Goal: Information Seeking & Learning: Check status

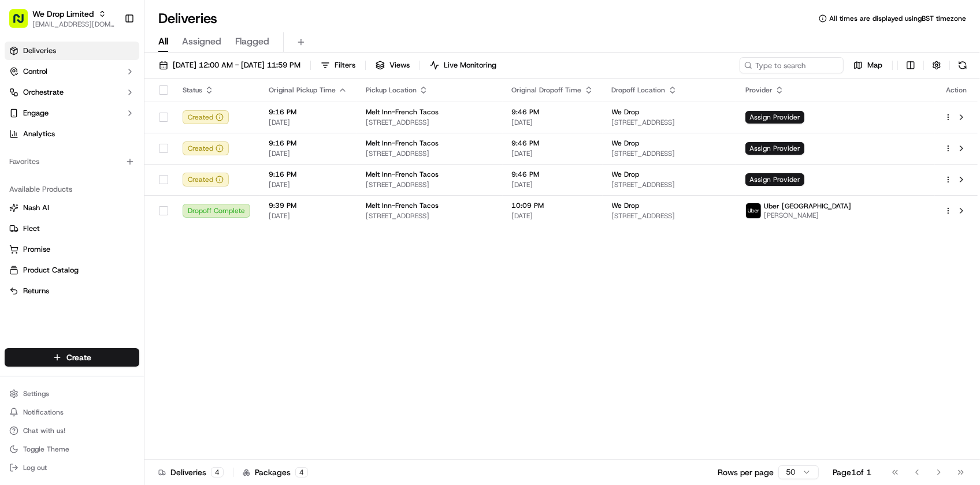
drag, startPoint x: 0, startPoint y: 0, endPoint x: 596, endPoint y: 373, distance: 702.8
click at [596, 373] on div "Status Original Pickup Time Pickup Location Original Dropoff Time Dropoff Locat…" at bounding box center [560, 269] width 833 height 381
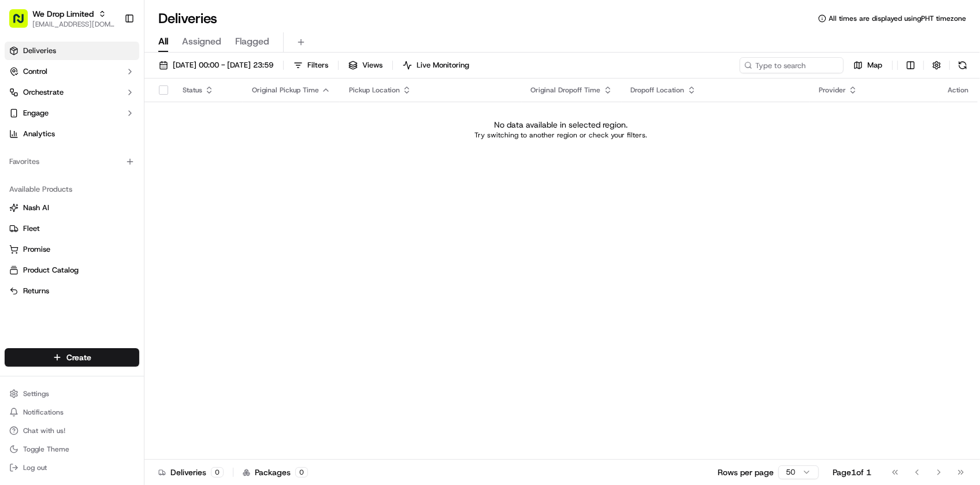
click at [261, 176] on div "Status Original Pickup Time Pickup Location Original Dropoff Time Dropoff Locat…" at bounding box center [560, 269] width 833 height 381
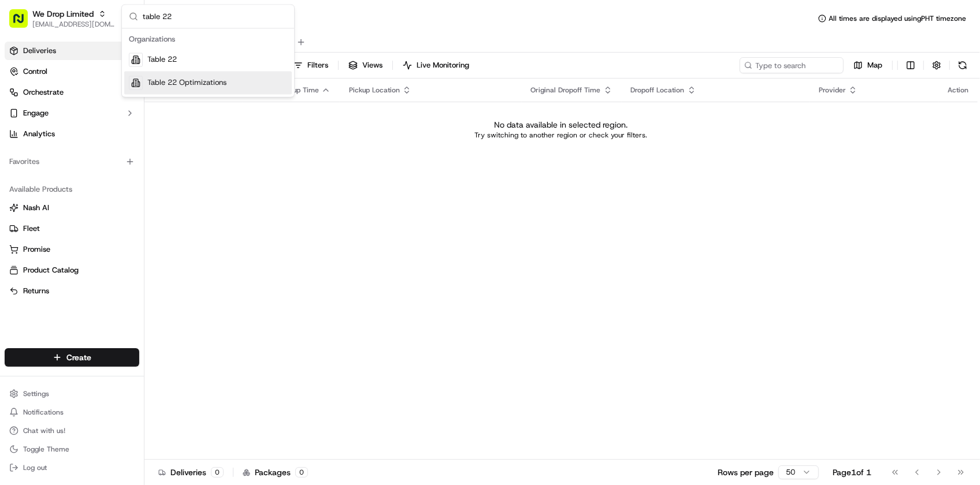
type input "table 22"
click at [233, 73] on div "Table 22 Optimizations" at bounding box center [208, 83] width 168 height 23
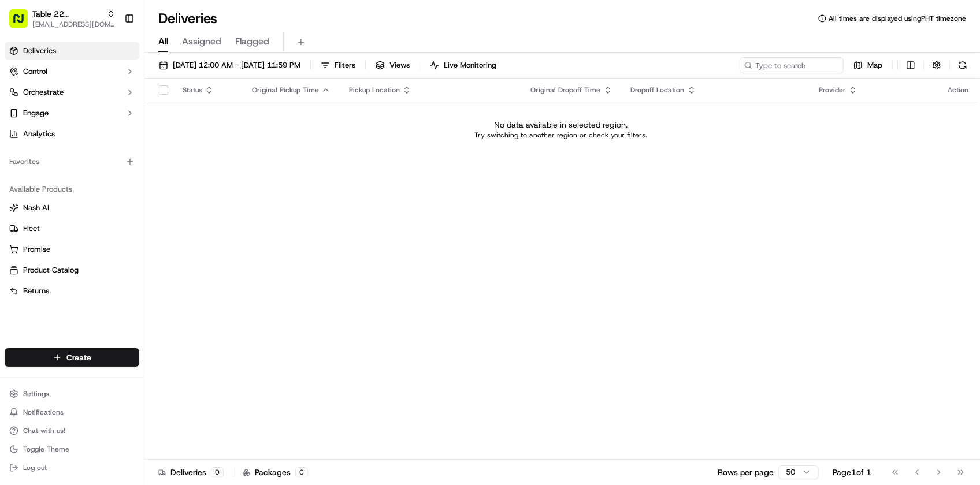
click at [778, 76] on div "[DATE] 12:00 AM - [DATE] 11:59 PM Filters Views Live Monitoring Map" at bounding box center [562, 67] width 836 height 21
click at [786, 73] on div "[DATE] 12:00 AM - [DATE] 11:59 PM Filters Views Live Monitoring Map" at bounding box center [562, 67] width 836 height 21
click at [787, 72] on input at bounding box center [774, 65] width 139 height 16
type input "Justin"
click at [244, 64] on span "[DATE] 12:00 AM - [DATE] 11:59 PM" at bounding box center [237, 65] width 128 height 10
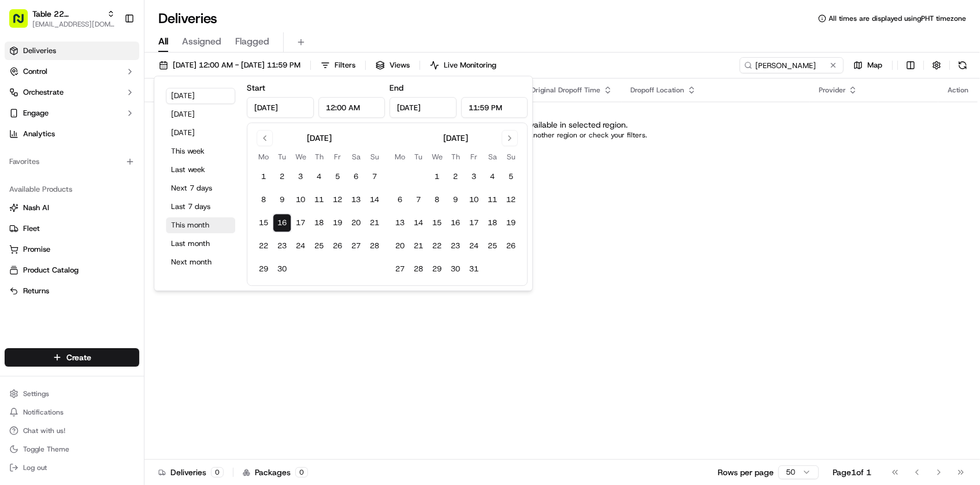
click at [198, 228] on button "This month" at bounding box center [200, 225] width 69 height 16
type input "Sep 1, 2025"
type input "Sep 30, 2025"
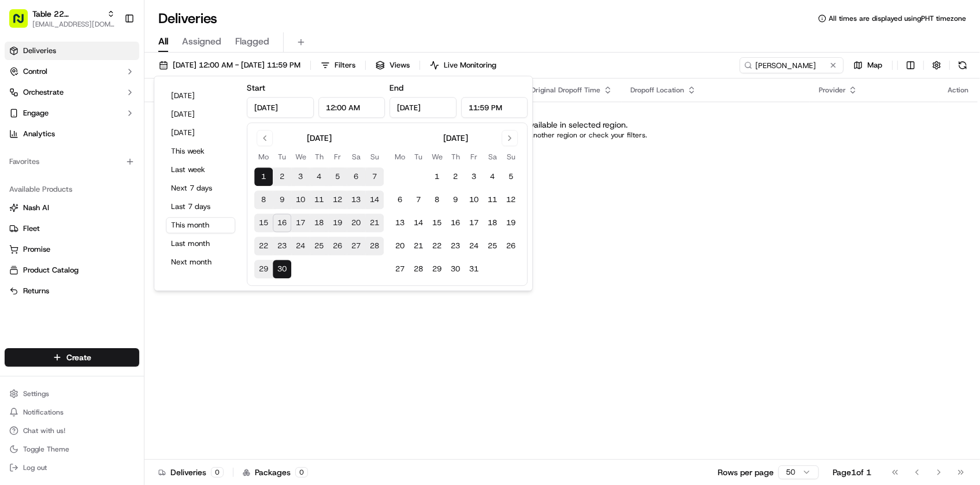
click at [637, 32] on div "All Assigned Flagged" at bounding box center [562, 42] width 836 height 20
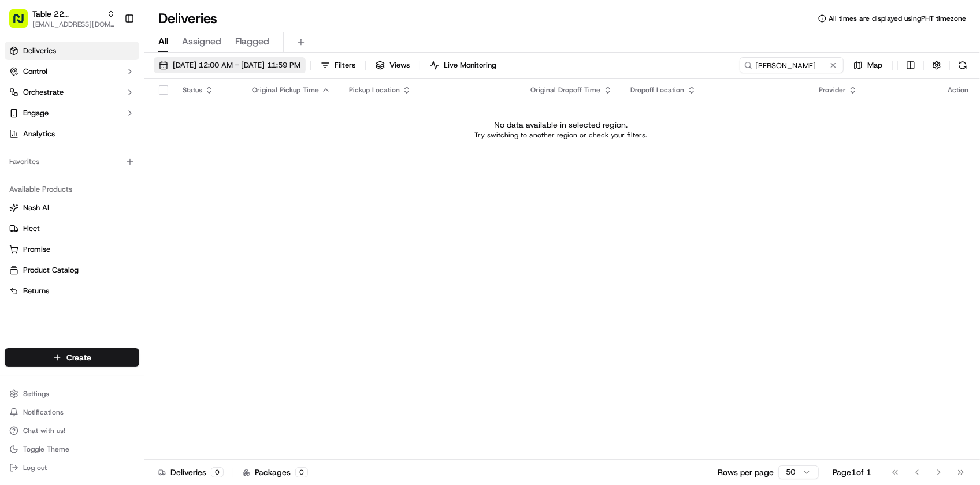
click at [214, 64] on span "09/01/2025 12:00 AM - 09/30/2025 11:59 PM" at bounding box center [237, 65] width 128 height 10
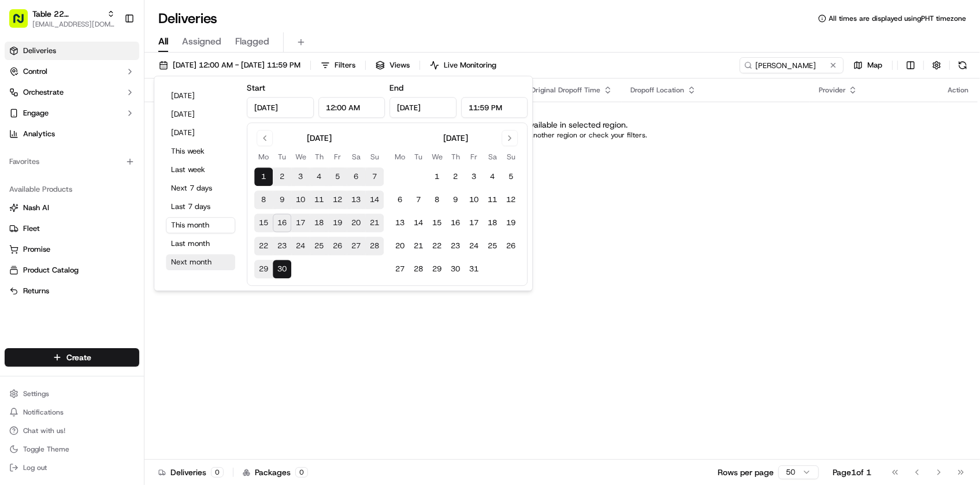
click at [204, 261] on button "Next month" at bounding box center [200, 262] width 69 height 16
type input "Oct 1, 2025"
type input "Oct 31, 2025"
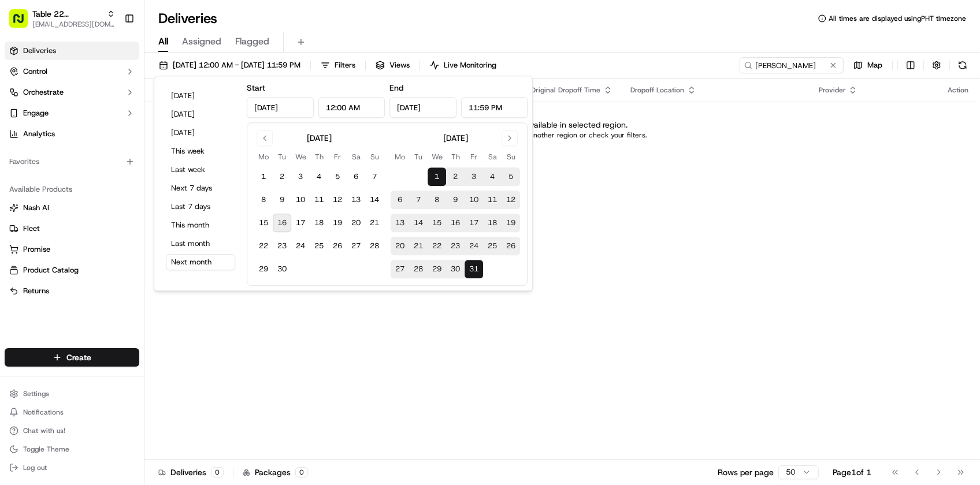
click at [689, 33] on div "All Assigned Flagged" at bounding box center [562, 42] width 836 height 20
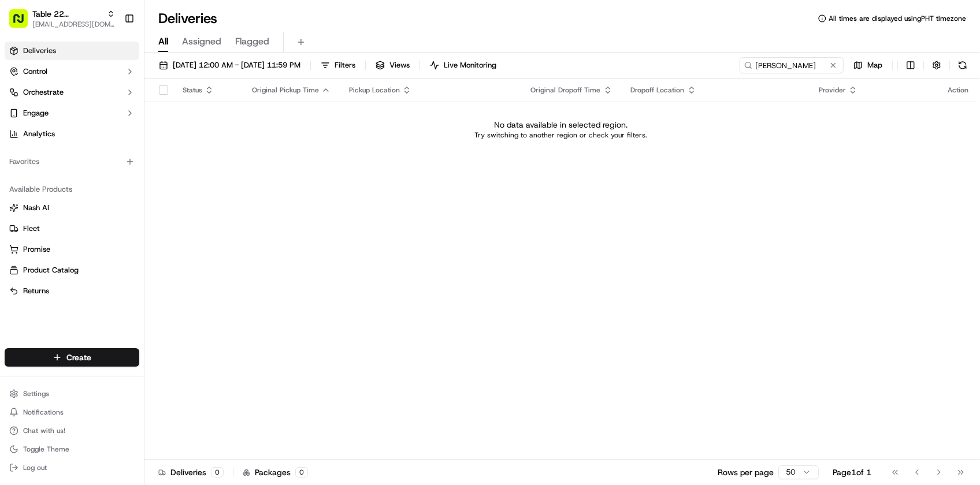
click at [409, 3] on div "Deliveries All times are displayed using PHT timezone All Assigned Flagged 10/0…" at bounding box center [562, 242] width 836 height 485
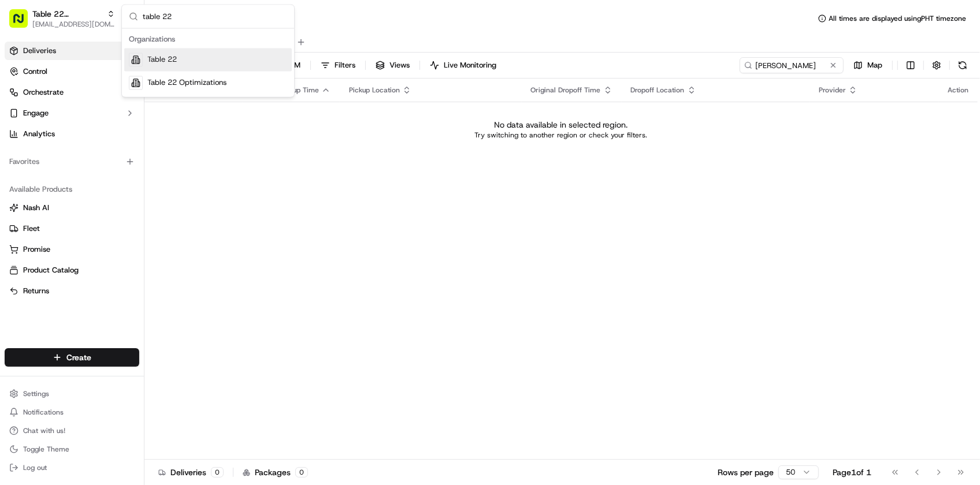
type input "table 22"
click at [263, 58] on div "Table 22" at bounding box center [208, 60] width 168 height 23
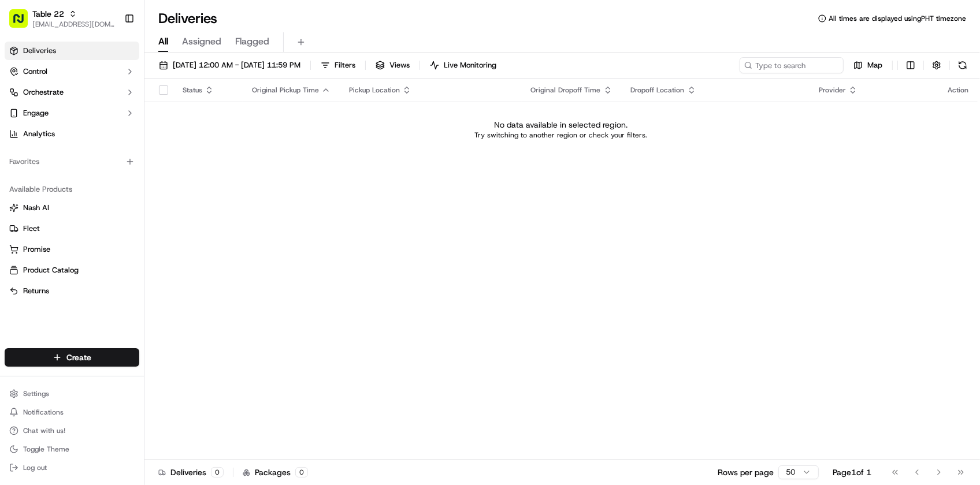
click at [715, 30] on div "All Assigned Flagged" at bounding box center [562, 40] width 836 height 25
click at [783, 58] on input at bounding box center [774, 65] width 139 height 16
click at [299, 74] on div "10/01/2025 12:00 AM - 10/31/2025 11:59 PM Filters Views Live Monitoring Map" at bounding box center [562, 67] width 836 height 21
drag, startPoint x: 299, startPoint y: 74, endPoint x: 281, endPoint y: 64, distance: 20.4
click at [281, 64] on span "10/01/2025 12:00 AM - 10/31/2025 11:59 PM" at bounding box center [237, 65] width 128 height 10
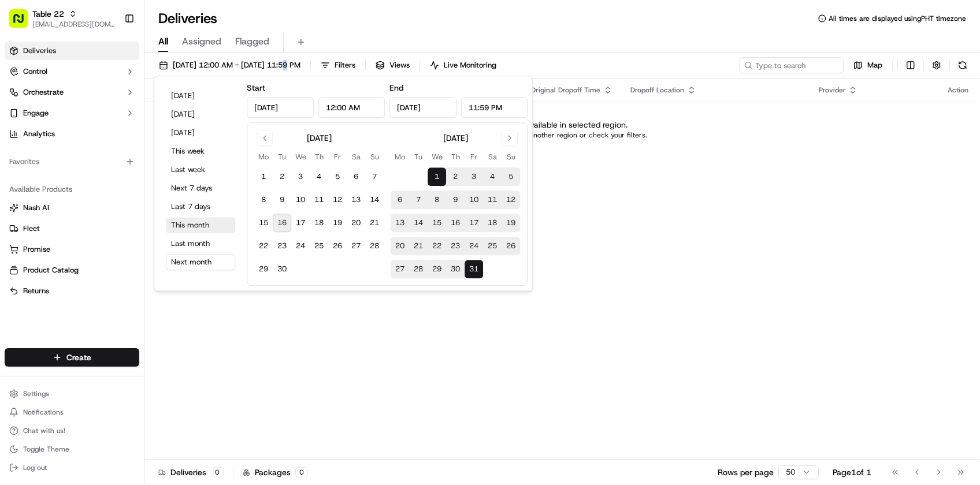
click at [196, 224] on button "This month" at bounding box center [200, 225] width 69 height 16
type input "Sep 1, 2025"
type input "Sep 30, 2025"
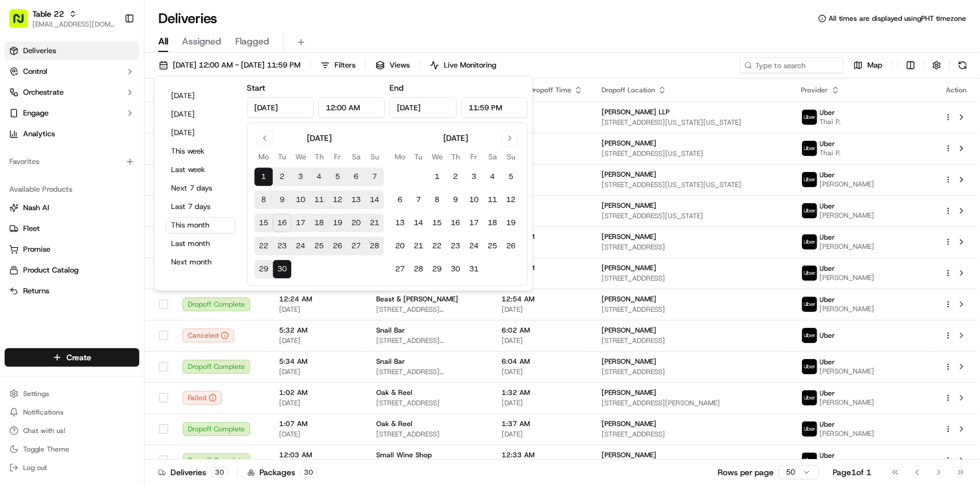
click at [680, 28] on div "All Assigned Flagged" at bounding box center [562, 40] width 836 height 25
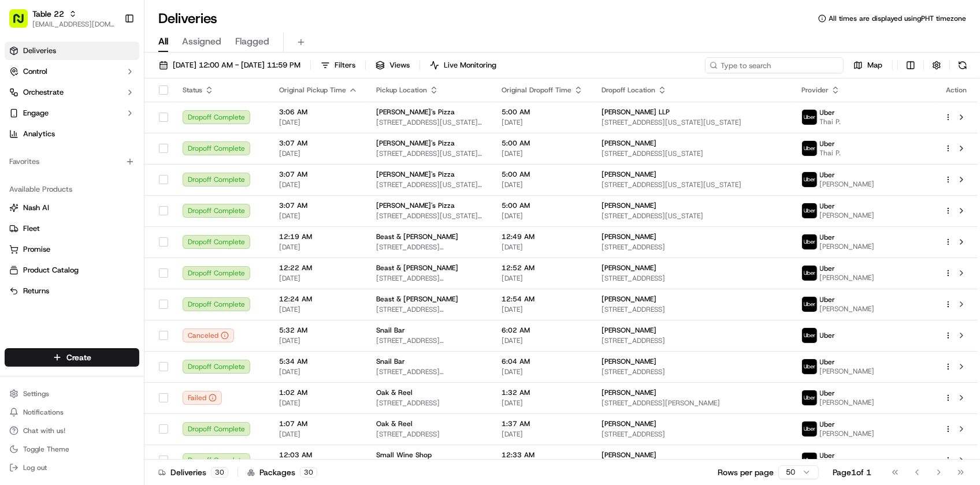
click at [763, 62] on input at bounding box center [774, 65] width 139 height 16
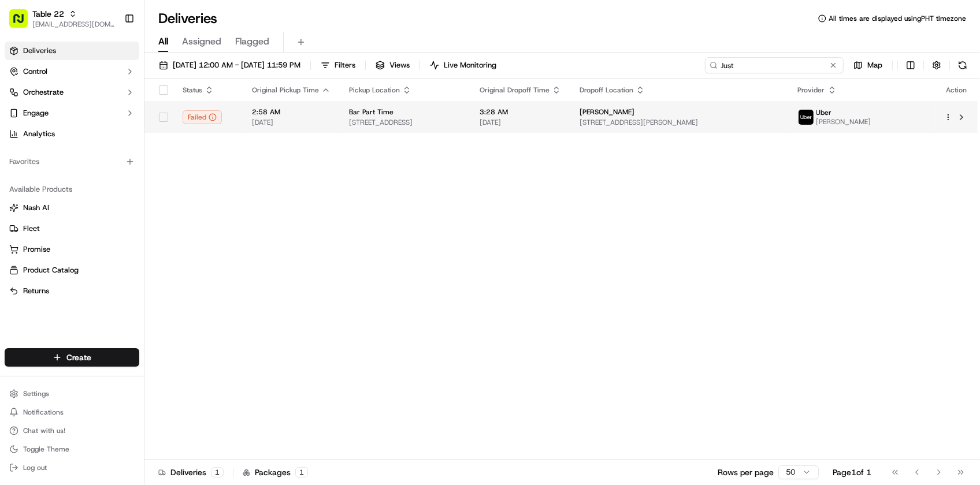
type input "Just"
click at [570, 121] on td "3:28 AM 09/17/2025" at bounding box center [520, 117] width 100 height 31
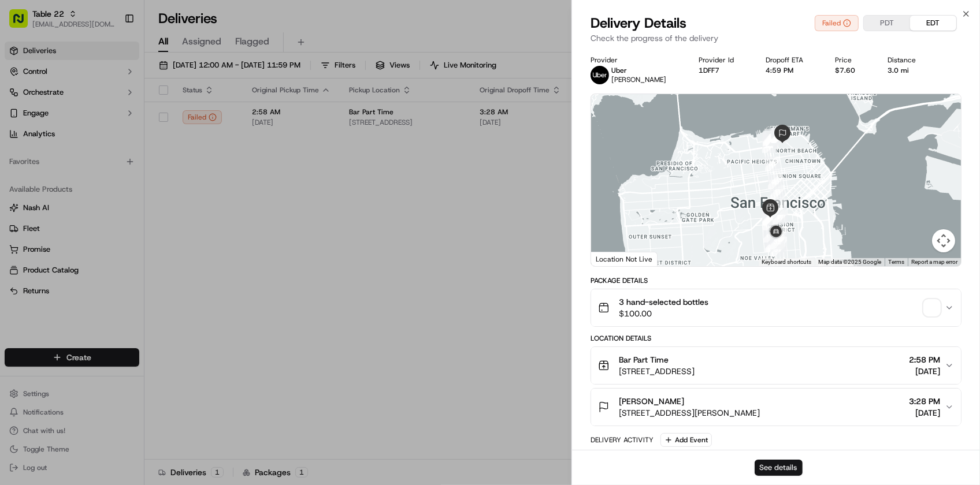
click at [778, 463] on button "See details" at bounding box center [779, 468] width 48 height 16
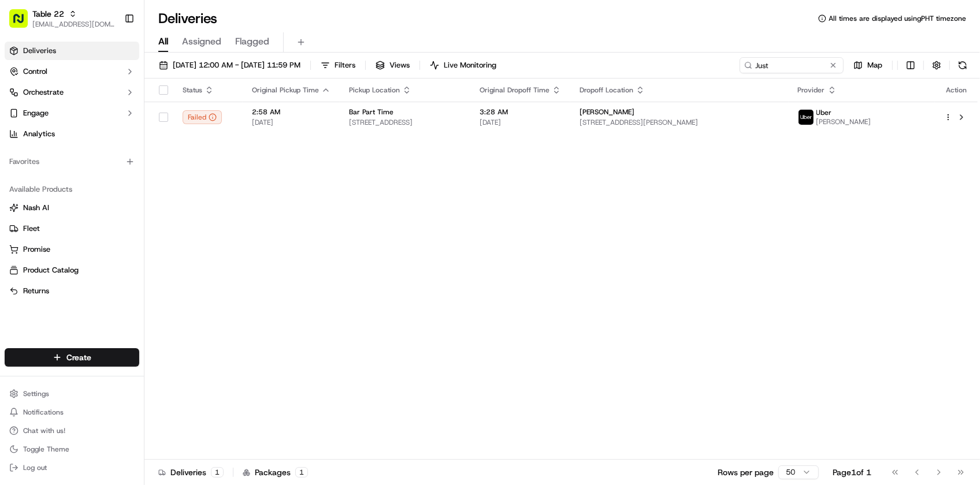
click at [337, 7] on div "Deliveries All times are displayed using PHT timezone All Assigned Flagged 09/0…" at bounding box center [562, 242] width 836 height 485
click at [259, 62] on span "09/01/2025 12:00 AM - 09/30/2025 11:59 PM" at bounding box center [237, 65] width 128 height 10
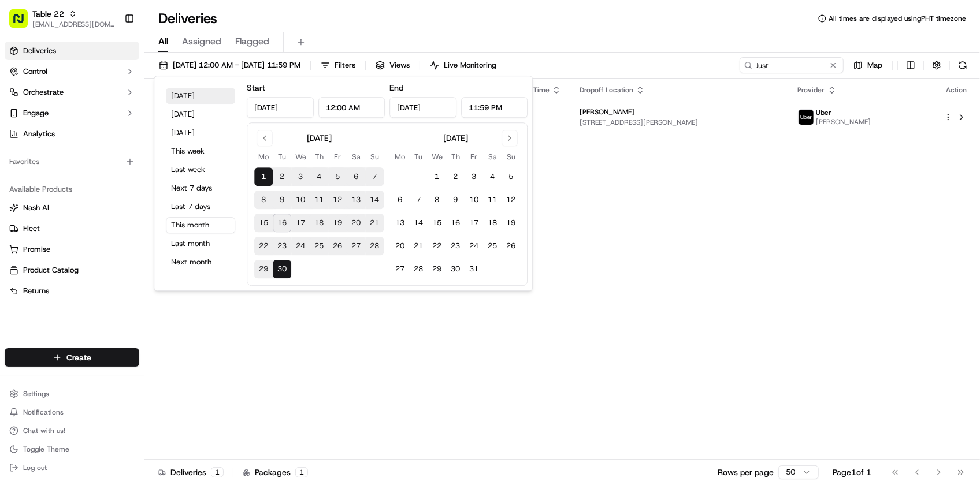
click at [195, 97] on button "Today" at bounding box center [200, 96] width 69 height 16
type input "Sep 16, 2025"
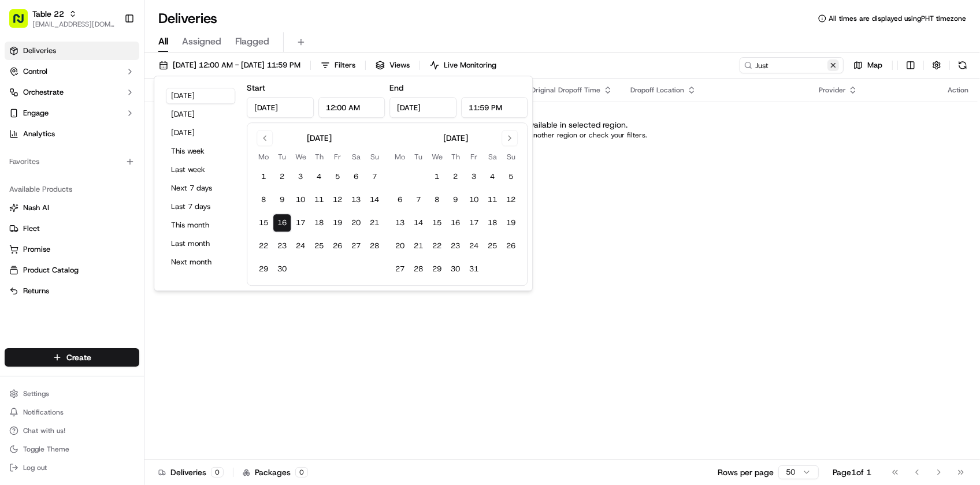
click at [832, 64] on button at bounding box center [834, 66] width 12 height 12
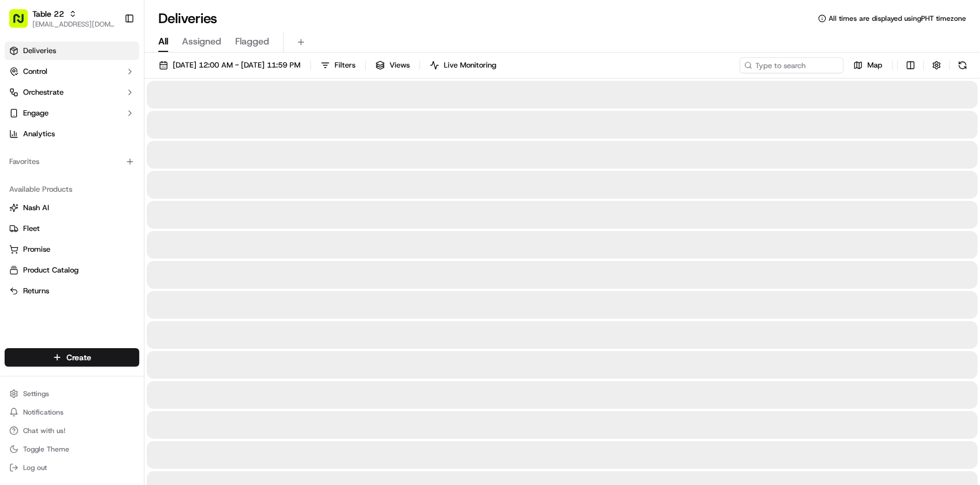
click at [785, 22] on div "Deliveries All times are displayed using PHT timezone" at bounding box center [562, 18] width 836 height 18
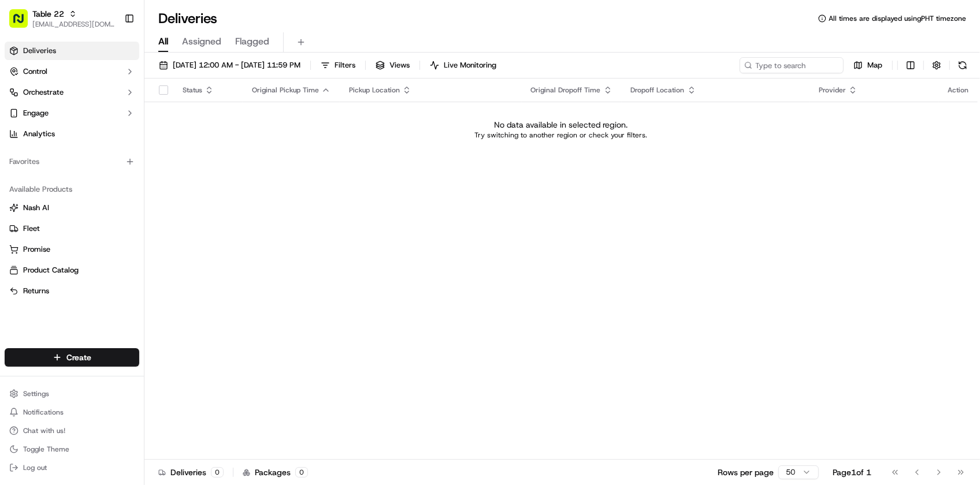
drag, startPoint x: 699, startPoint y: 12, endPoint x: 691, endPoint y: 12, distance: 8.7
click at [692, 12] on div "Deliveries All times are displayed using PHT timezone" at bounding box center [562, 18] width 836 height 18
click at [161, 260] on div "Status Original Pickup Time Pickup Location Original Dropoff Time Dropoff Locat…" at bounding box center [560, 269] width 833 height 381
drag, startPoint x: 106, startPoint y: 324, endPoint x: 117, endPoint y: 321, distance: 11.5
click at [106, 324] on div "Deliveries Control Orchestrate Engage Analytics Favorites Available Products Na…" at bounding box center [72, 188] width 144 height 302
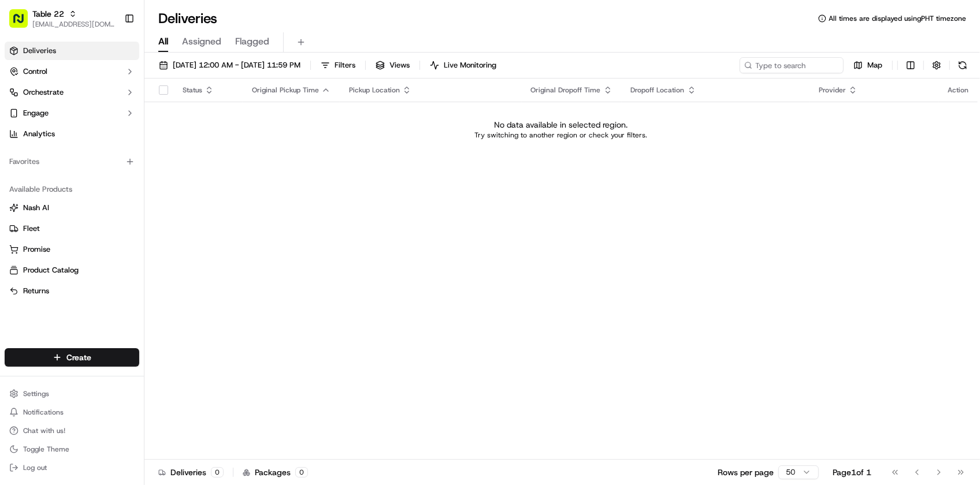
click at [370, 253] on div "Status Original Pickup Time Pickup Location Original Dropoff Time Dropoff Locat…" at bounding box center [560, 269] width 833 height 381
click at [372, 253] on div "Status Original Pickup Time Pickup Location Original Dropoff Time Dropoff Locat…" at bounding box center [560, 269] width 833 height 381
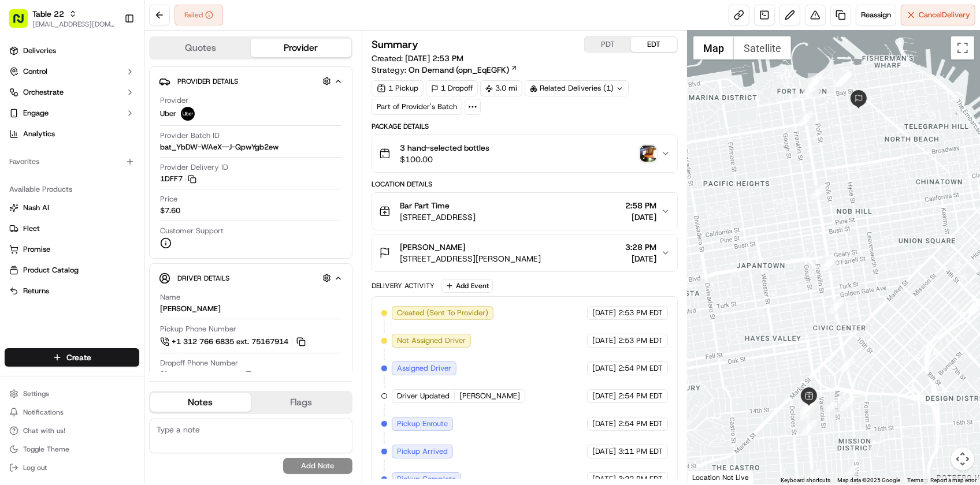
click at [490, 15] on div "Failed Reassign Cancel Delivery" at bounding box center [562, 15] width 836 height 31
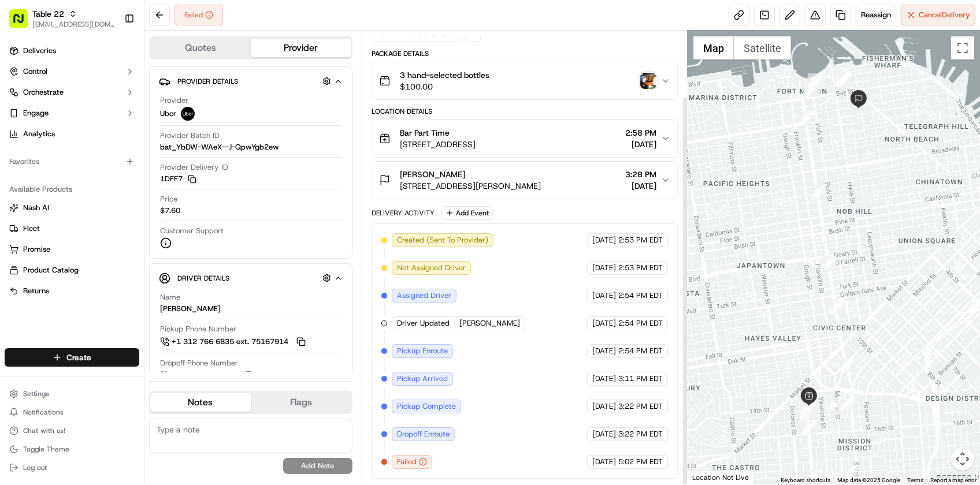
scroll to position [76, 0]
click at [540, 287] on div "Created (Sent To Provider) Uber 09/16/2025 2:53 PM EDT Not Assigned Driver Uber…" at bounding box center [524, 351] width 287 height 236
click at [555, 295] on div "Created (Sent To Provider) Uber 09/16/2025 2:53 PM EDT Not Assigned Driver Uber…" at bounding box center [524, 351] width 287 height 236
drag, startPoint x: 410, startPoint y: 9, endPoint x: 410, endPoint y: 3, distance: 6.4
click at [410, 10] on div "Failed Reassign Cancel Delivery" at bounding box center [562, 15] width 836 height 31
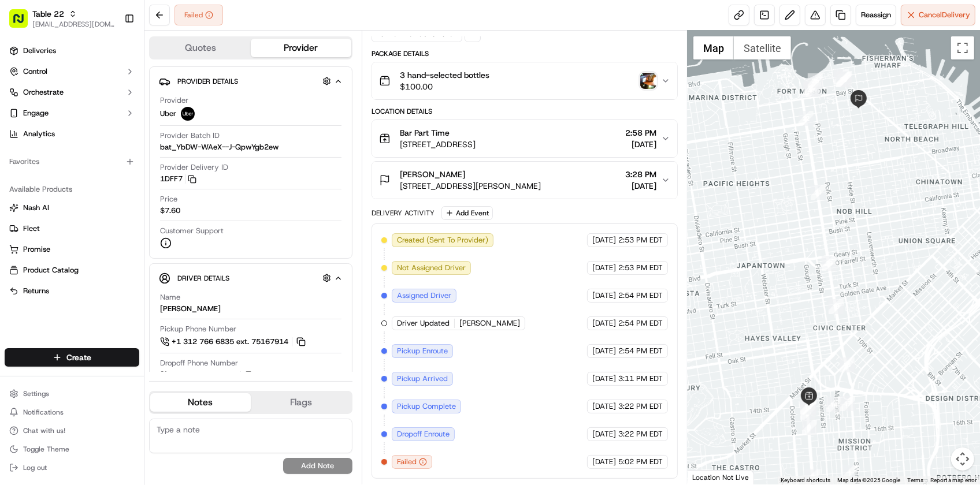
click at [298, 12] on div "Failed Reassign Cancel Delivery" at bounding box center [562, 15] width 836 height 31
click at [368, 18] on div "Failed Reassign Cancel Delivery" at bounding box center [562, 15] width 836 height 31
click at [529, 16] on div "Failed Reassign Cancel Delivery" at bounding box center [562, 15] width 836 height 31
click at [537, 301] on div "Created (Sent To Provider) Uber 09/16/2025 2:53 PM EDT Not Assigned Driver Uber…" at bounding box center [524, 351] width 287 height 236
click at [592, 263] on span "[DATE]" at bounding box center [604, 268] width 24 height 10
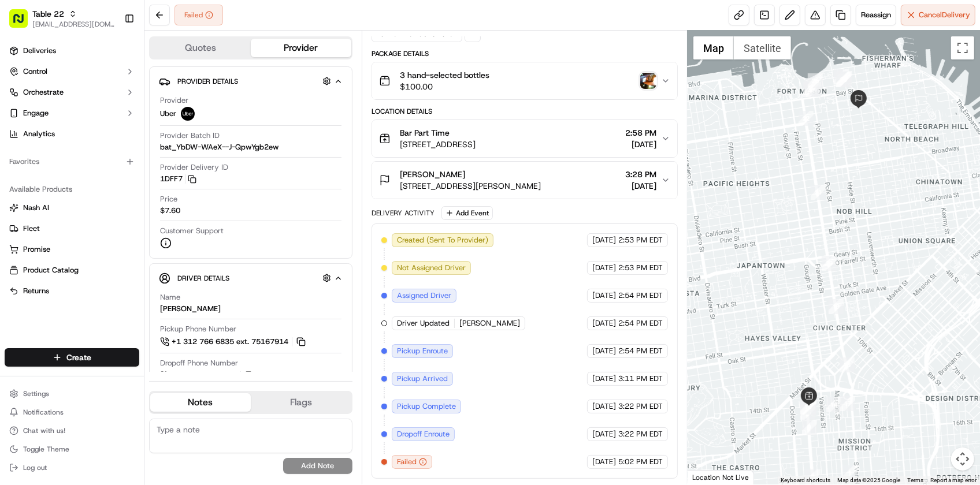
drag, startPoint x: 585, startPoint y: 261, endPoint x: 503, endPoint y: 403, distance: 163.9
click at [503, 403] on div "Created (Sent To Provider) Uber 09/16/2025 2:53 PM EDT Not Assigned Driver Uber…" at bounding box center [524, 351] width 287 height 236
click at [559, 307] on div "Created (Sent To Provider) Uber 09/16/2025 2:53 PM EDT Not Assigned Driver Uber…" at bounding box center [524, 351] width 287 height 236
click at [554, 49] on div "Package Details" at bounding box center [525, 53] width 306 height 9
click at [463, 440] on div "Created (Sent To Provider) Uber 09/16/2025 2:53 PM EDT Not Assigned Driver Uber…" at bounding box center [524, 351] width 287 height 236
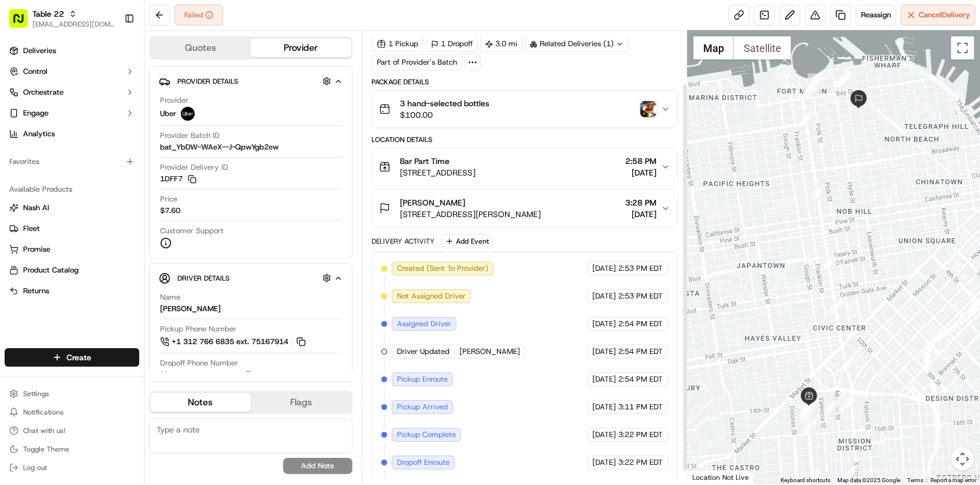
scroll to position [0, 0]
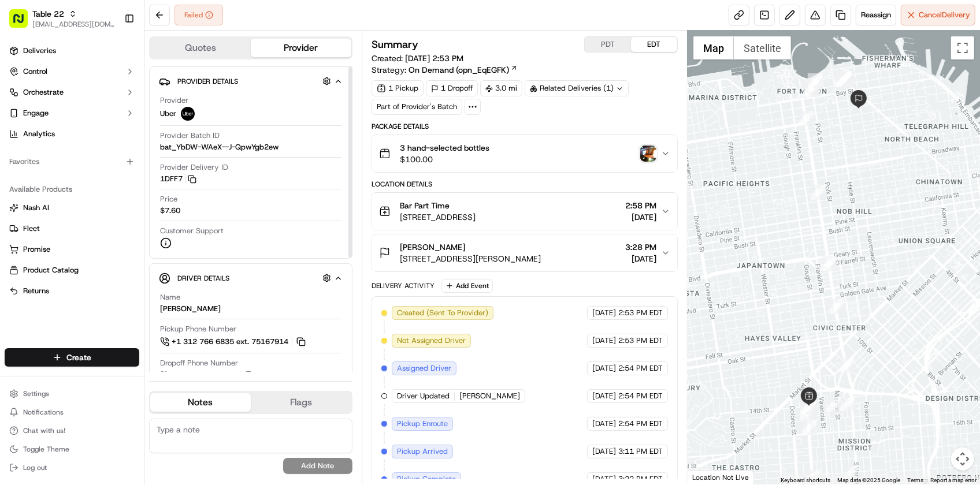
click at [168, 209] on span "$7.60" at bounding box center [170, 211] width 20 height 10
click at [524, 158] on div "3 hand-selected bottles $100.00" at bounding box center [520, 153] width 282 height 23
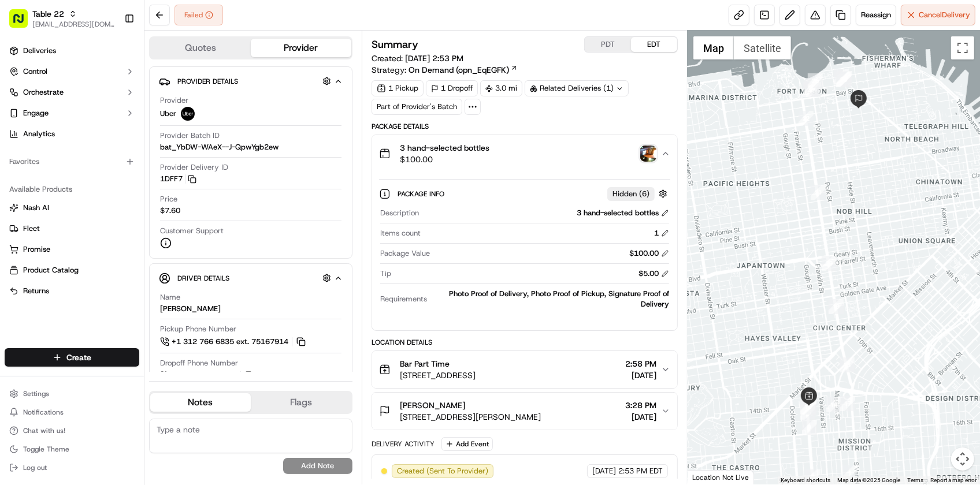
click at [524, 158] on div "3 hand-selected bottles $100.00" at bounding box center [520, 153] width 282 height 23
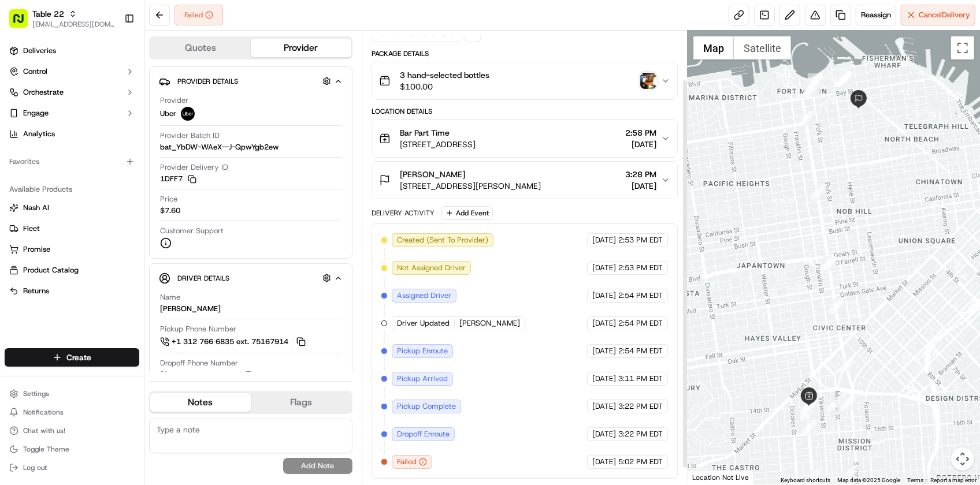
scroll to position [76, 0]
click at [480, 412] on div "Created (Sent To Provider) Uber 09/16/2025 2:53 PM EDT Not Assigned Driver Uber…" at bounding box center [524, 351] width 287 height 236
click at [519, 395] on div "Created (Sent To Provider) Uber 09/16/2025 2:53 PM EDT Not Assigned Driver Uber…" at bounding box center [524, 351] width 287 height 236
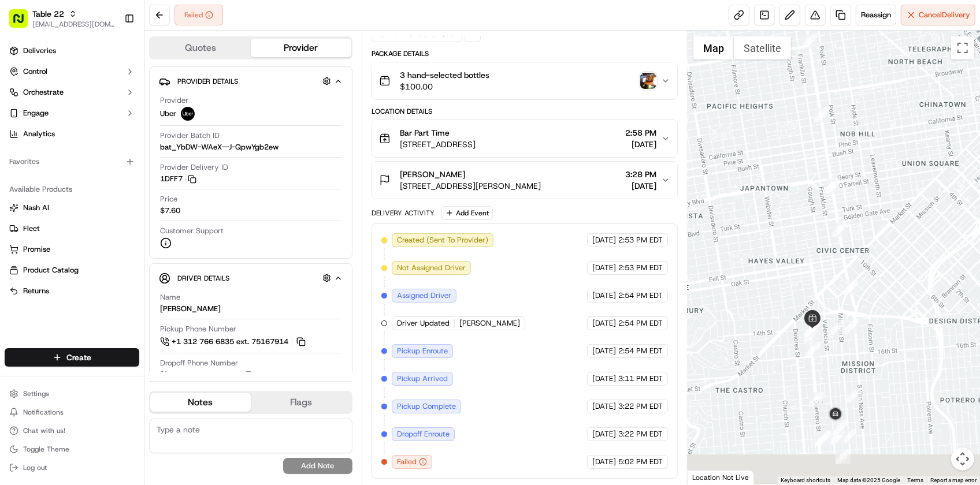
click at [856, 209] on div at bounding box center [834, 258] width 292 height 454
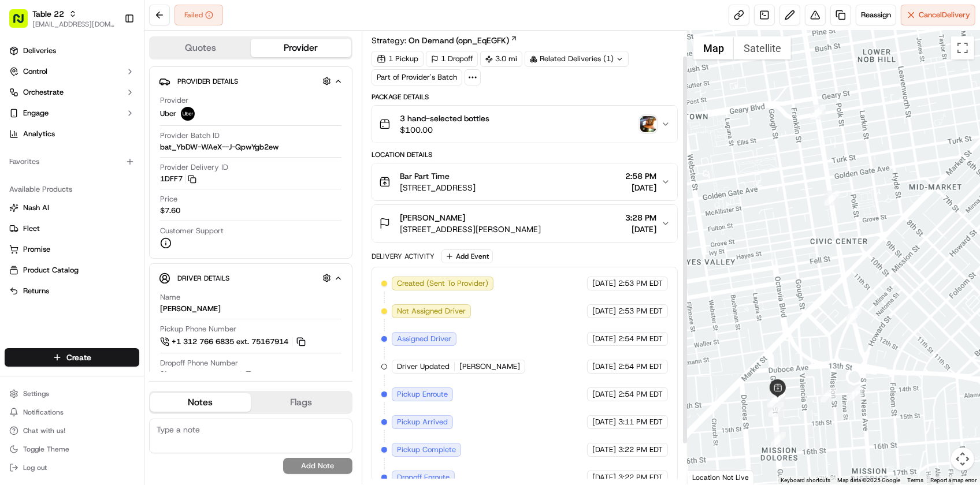
scroll to position [4, 0]
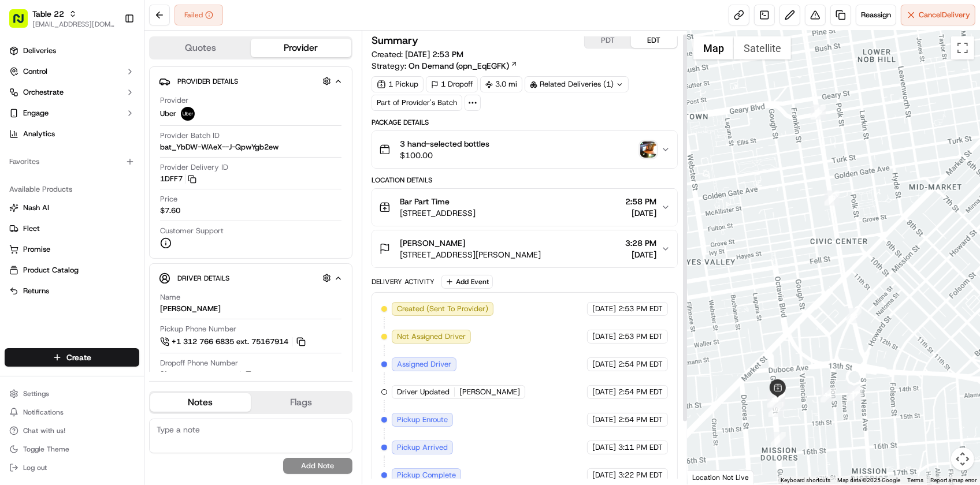
click at [648, 147] on img "button" at bounding box center [648, 150] width 16 height 16
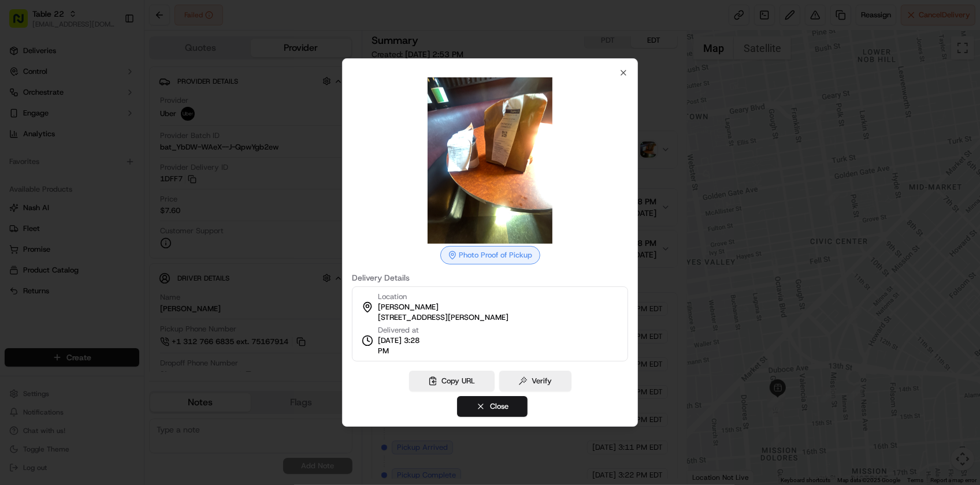
click at [548, 58] on div "Photo Proof of Pickup Delivery Details Location Justin Killian 2355 Jones St #5…" at bounding box center [490, 242] width 296 height 369
click at [83, 305] on div at bounding box center [490, 242] width 980 height 485
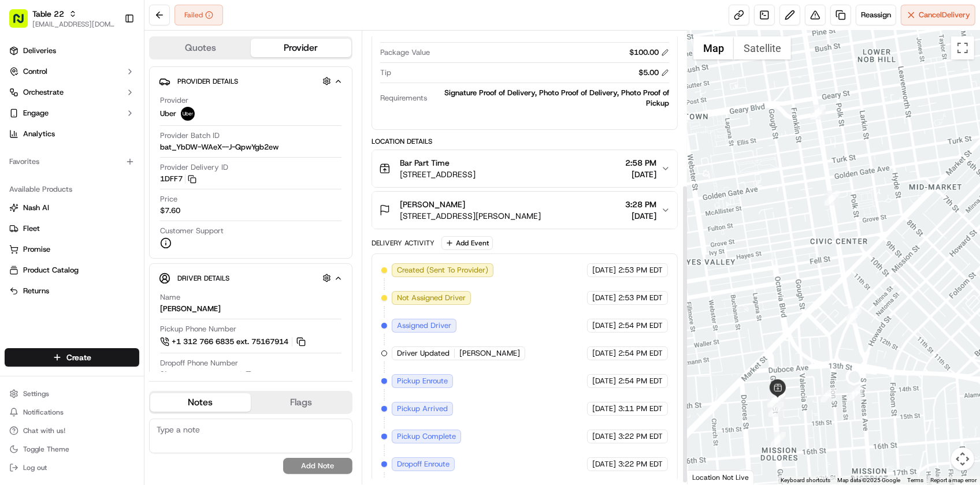
scroll to position [235, 0]
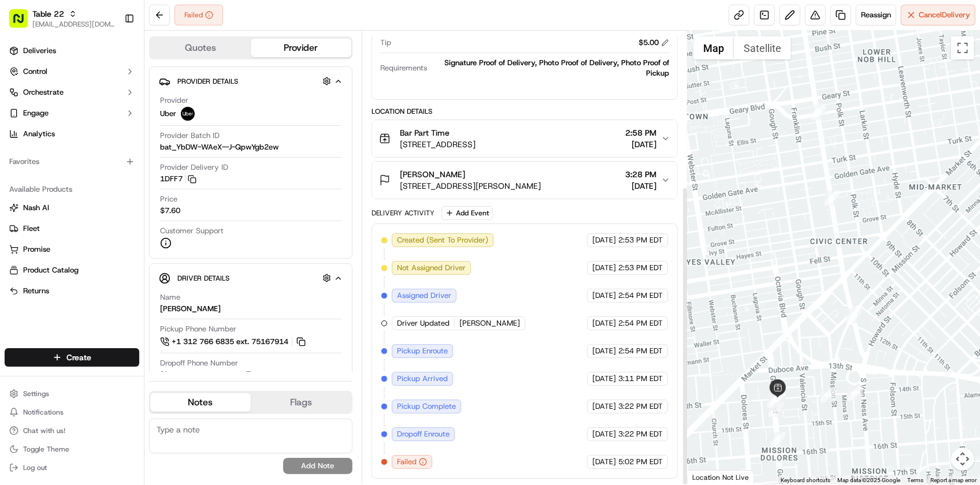
click at [525, 251] on div "Created (Sent To Provider) Uber 09/16/2025 2:53 PM EDT Not Assigned Driver Uber…" at bounding box center [524, 351] width 287 height 236
click at [538, 258] on div "Created (Sent To Provider) Uber 09/16/2025 2:53 PM EDT Not Assigned Driver Uber…" at bounding box center [524, 351] width 287 height 236
click at [475, 399] on div "Created (Sent To Provider) Uber 09/16/2025 2:53 PM EDT Not Assigned Driver Uber…" at bounding box center [524, 351] width 287 height 236
click at [492, 386] on div "Created (Sent To Provider) Uber 09/16/2025 2:53 PM EDT Not Assigned Driver Uber…" at bounding box center [524, 351] width 287 height 236
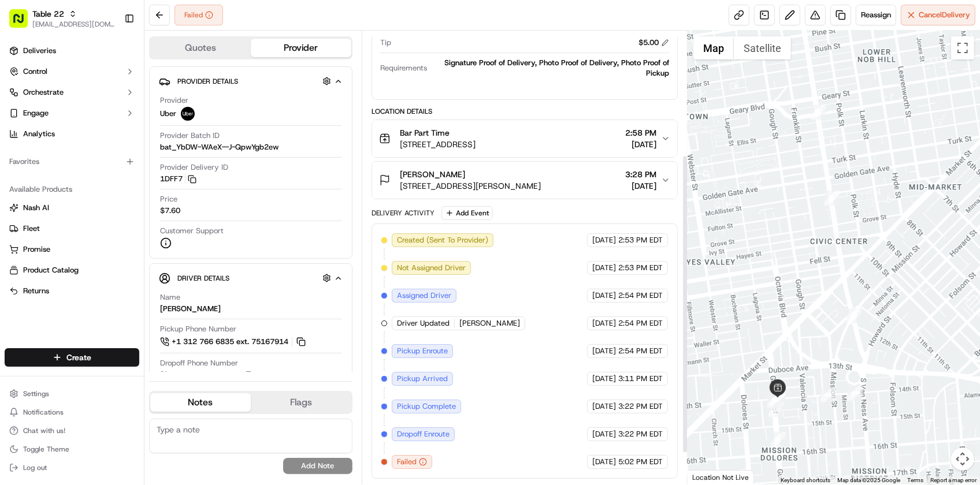
scroll to position [0, 0]
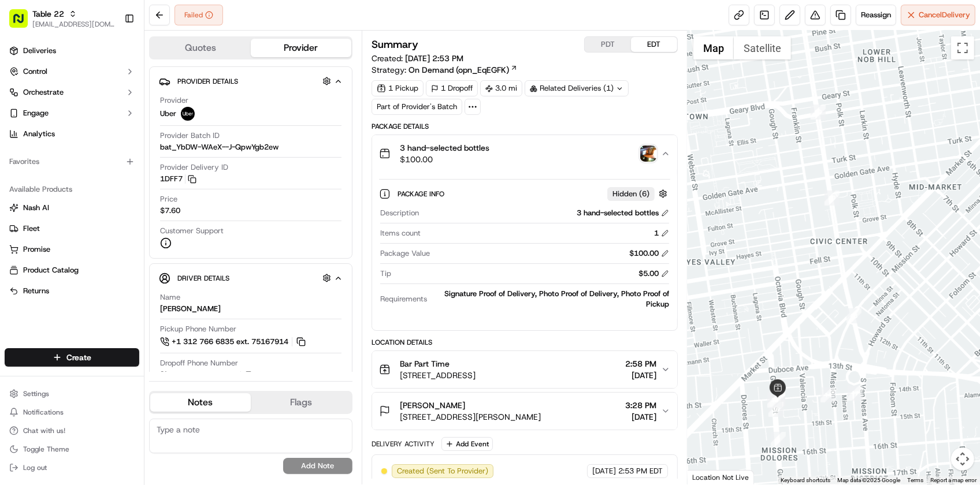
click at [241, 7] on div "Failed Reassign Cancel Delivery" at bounding box center [562, 15] width 836 height 31
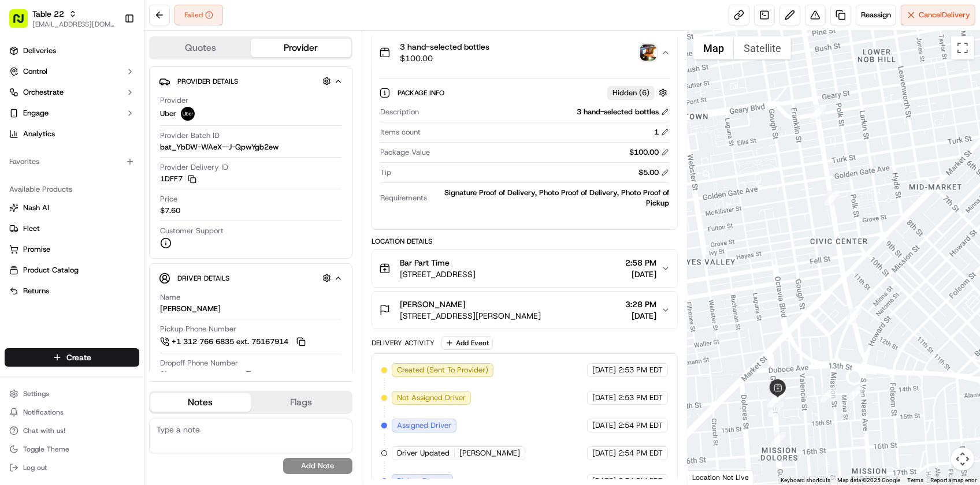
scroll to position [235, 0]
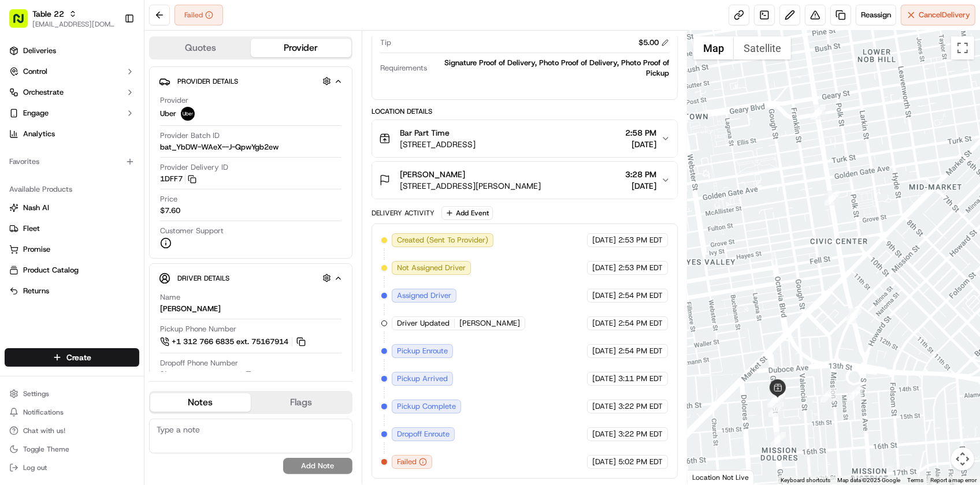
click at [533, 437] on div "Created (Sent To Provider) Uber 09/16/2025 2:53 PM EDT Not Assigned Driver Uber…" at bounding box center [524, 351] width 287 height 236
click at [331, 4] on div "Failed Reassign Cancel Delivery" at bounding box center [562, 15] width 836 height 31
click at [521, 263] on div "Created (Sent To Provider) Uber 09/16/2025 2:53 PM EDT Not Assigned Driver Uber…" at bounding box center [524, 351] width 287 height 236
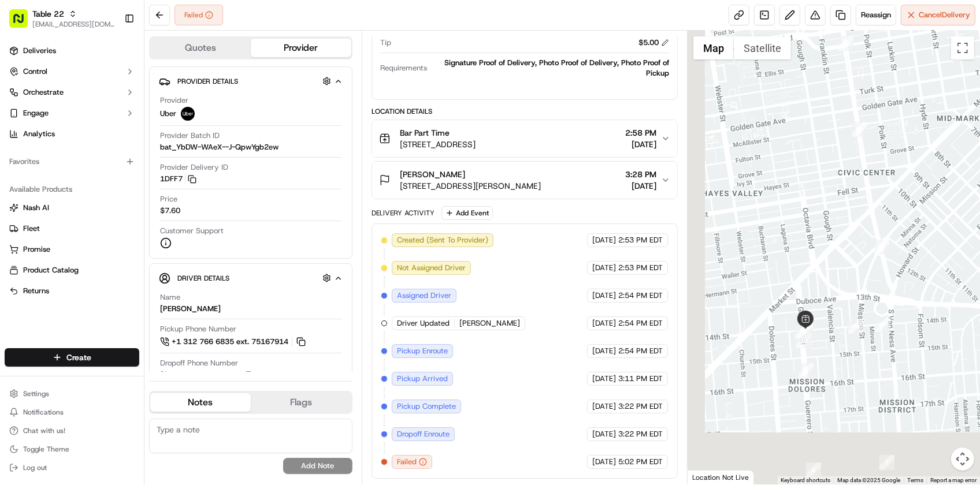
drag, startPoint x: 844, startPoint y: 371, endPoint x: 873, endPoint y: 296, distance: 80.0
click at [873, 296] on div at bounding box center [834, 258] width 292 height 454
